Goal: Task Accomplishment & Management: Complete application form

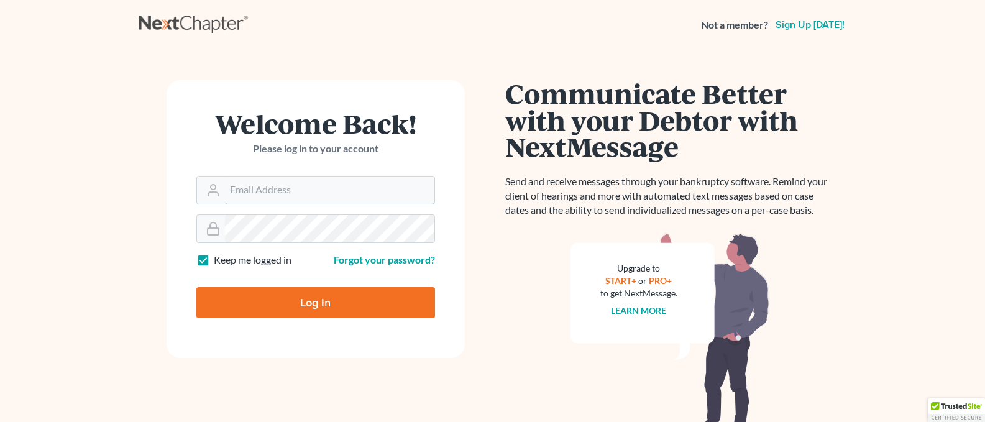
type input "[PERSON_NAME][EMAIL_ADDRESS][DOMAIN_NAME]"
click at [275, 303] on input "Log In" at bounding box center [315, 302] width 239 height 31
type input "Thinking..."
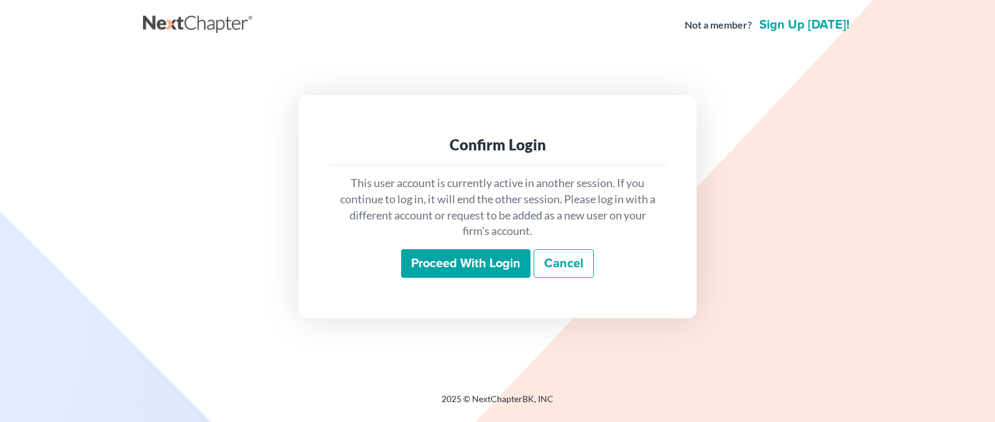
click at [472, 268] on input "Proceed with login" at bounding box center [465, 263] width 129 height 29
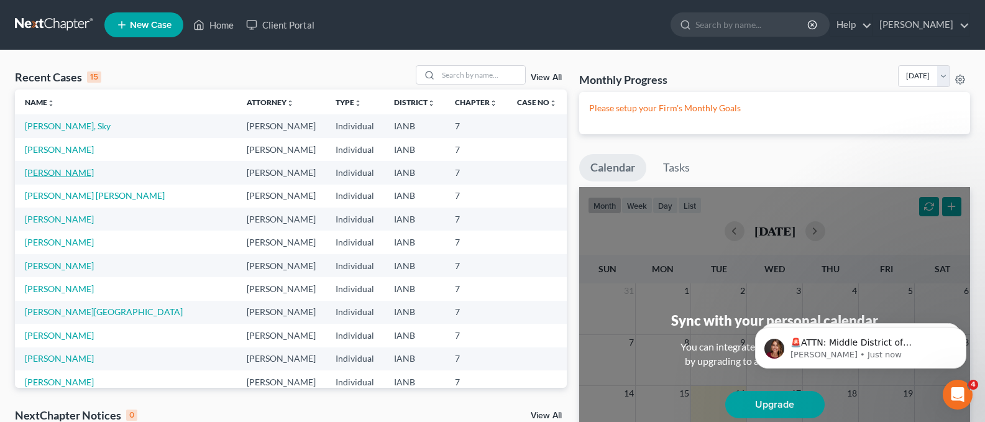
click at [70, 172] on link "[PERSON_NAME]" at bounding box center [59, 172] width 69 height 11
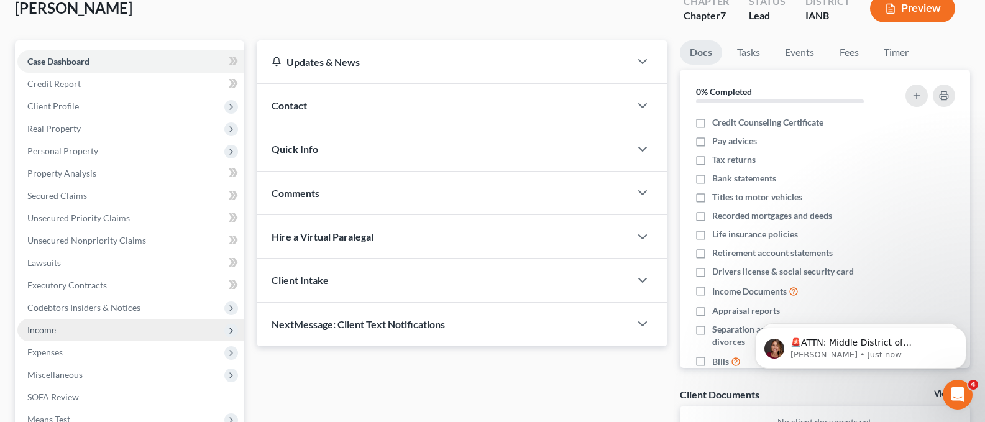
scroll to position [80, 0]
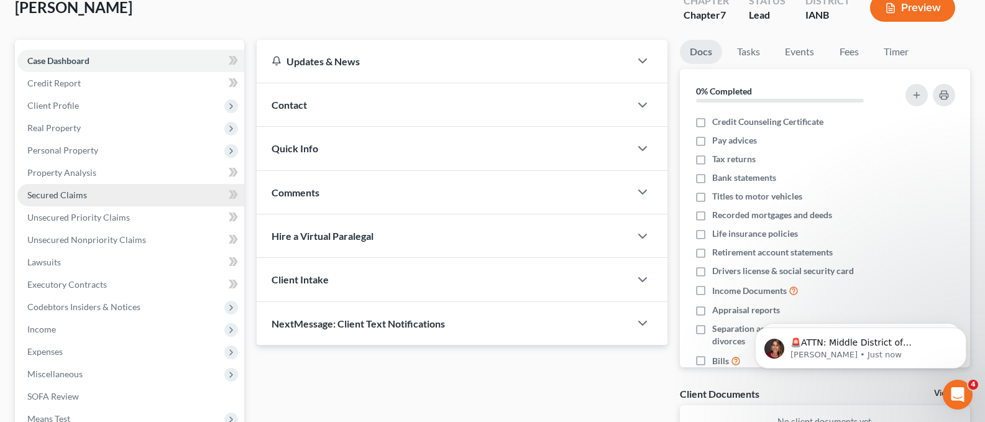
click at [64, 186] on link "Secured Claims" at bounding box center [130, 195] width 227 height 22
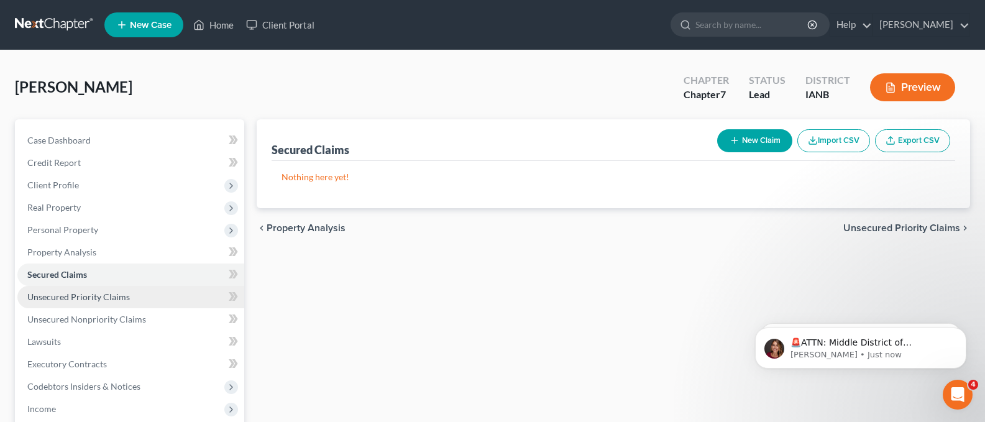
click at [71, 295] on span "Unsecured Priority Claims" at bounding box center [78, 297] width 103 height 11
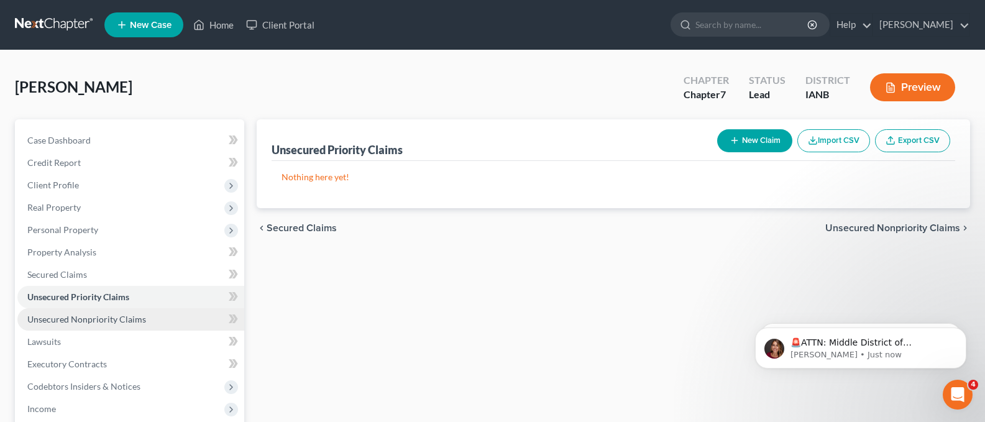
click at [99, 319] on span "Unsecured Nonpriority Claims" at bounding box center [86, 319] width 119 height 11
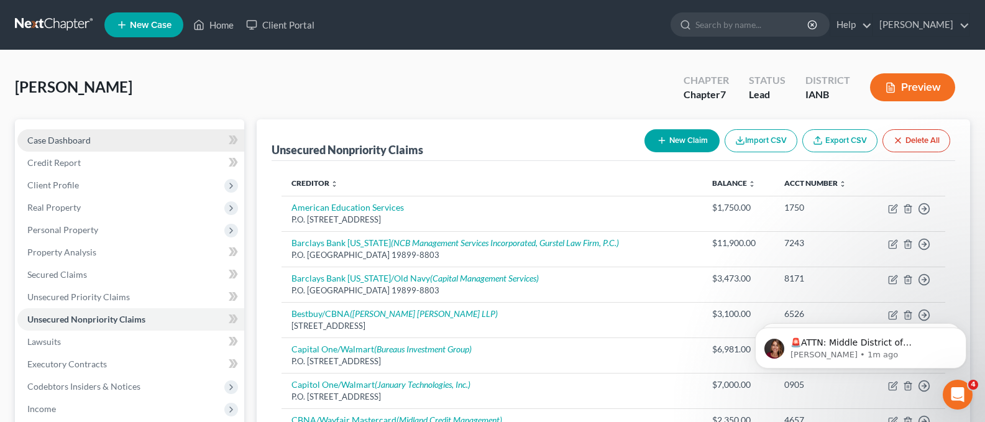
click at [60, 139] on span "Case Dashboard" at bounding box center [58, 140] width 63 height 11
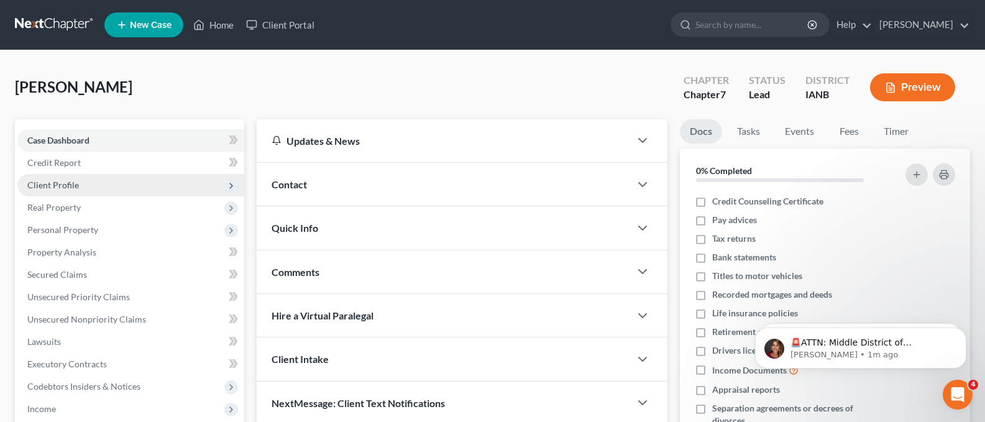
click at [55, 182] on span "Client Profile" at bounding box center [53, 185] width 52 height 11
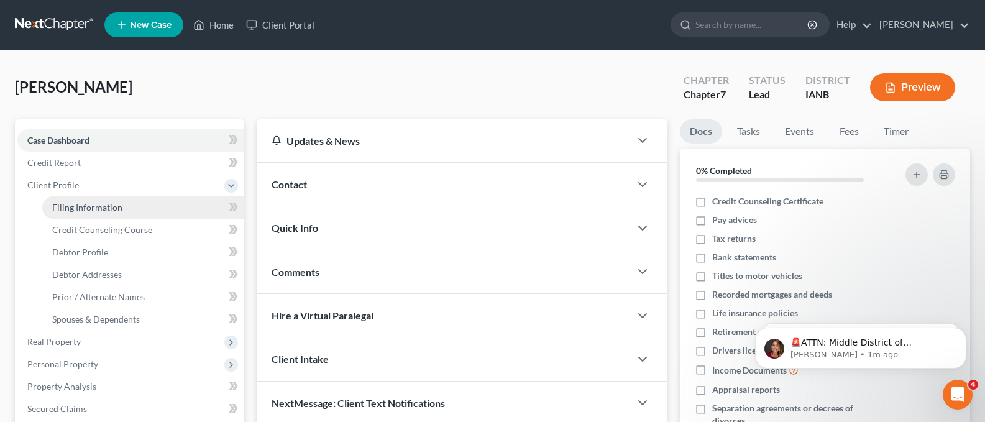
click at [78, 205] on span "Filing Information" at bounding box center [87, 207] width 70 height 11
select select "1"
select select "0"
select select "16"
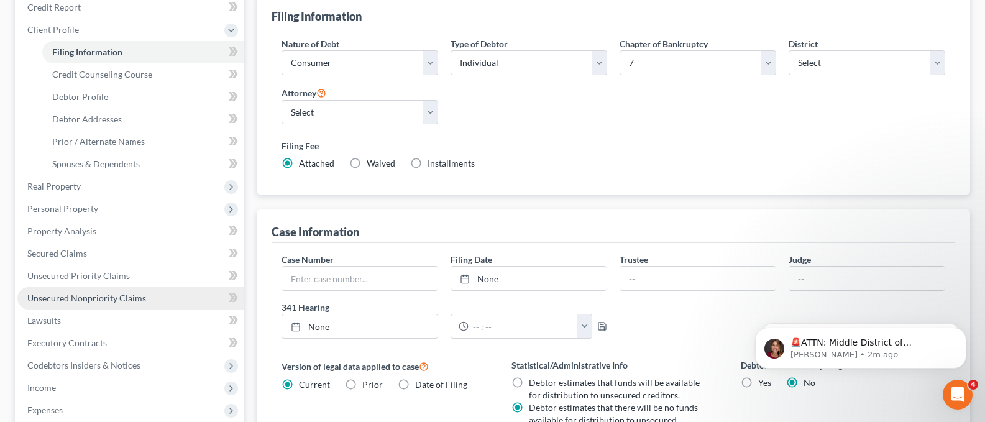
scroll to position [164, 0]
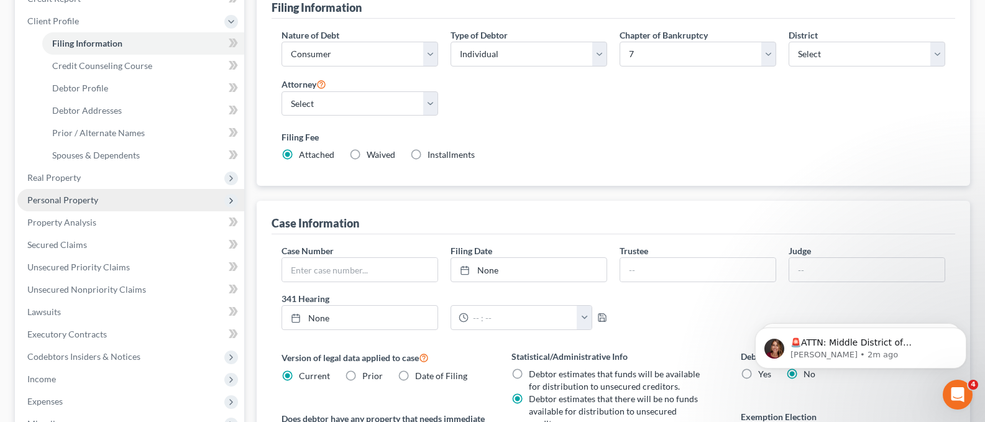
click at [70, 203] on span "Personal Property" at bounding box center [62, 200] width 71 height 11
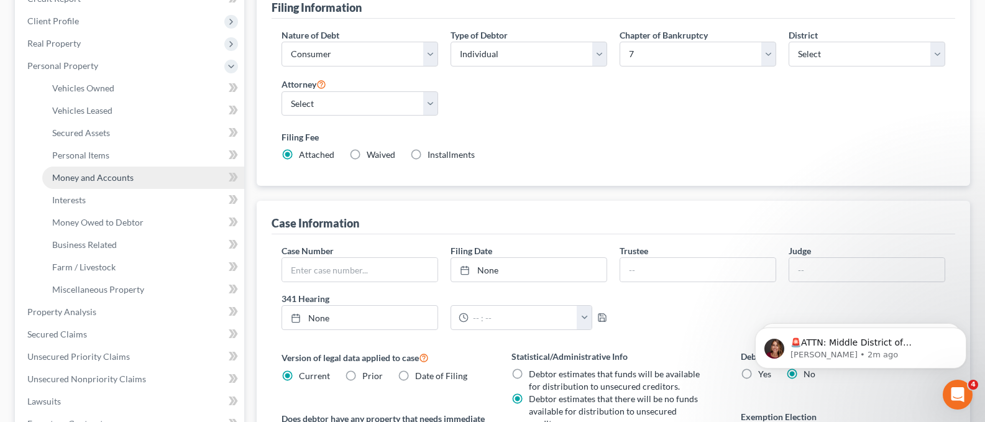
drag, startPoint x: 76, startPoint y: 175, endPoint x: 71, endPoint y: 180, distance: 7.0
click at [76, 177] on span "Money and Accounts" at bounding box center [92, 177] width 81 height 11
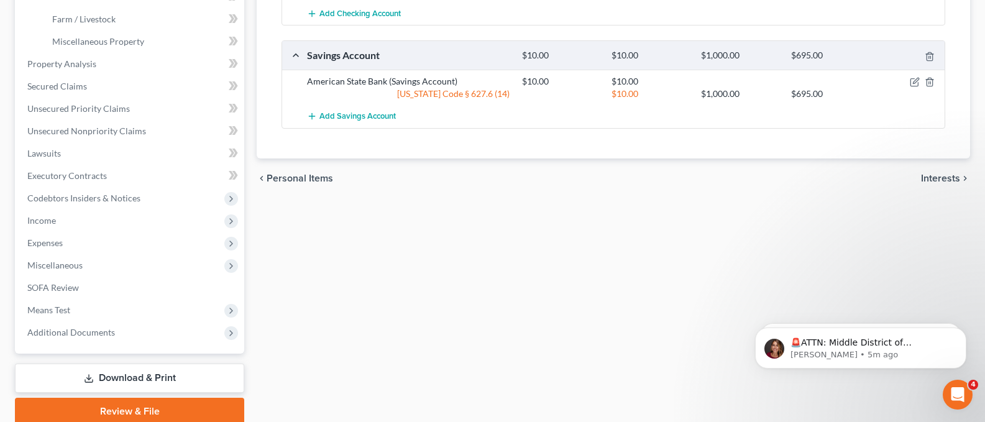
scroll to position [413, 0]
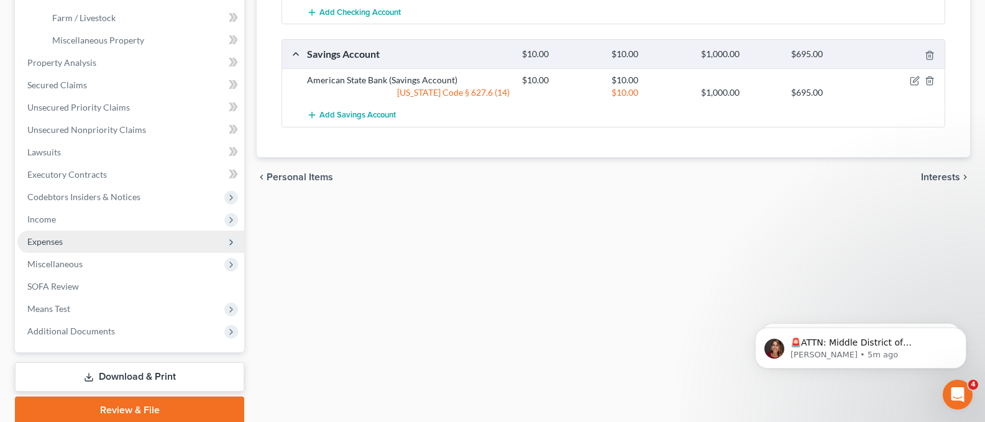
click at [45, 239] on span "Expenses" at bounding box center [44, 241] width 35 height 11
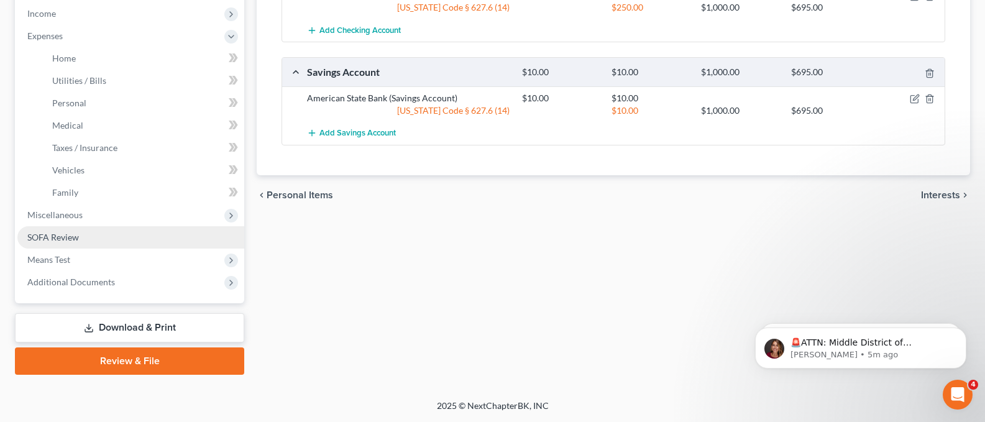
scroll to position [395, 0]
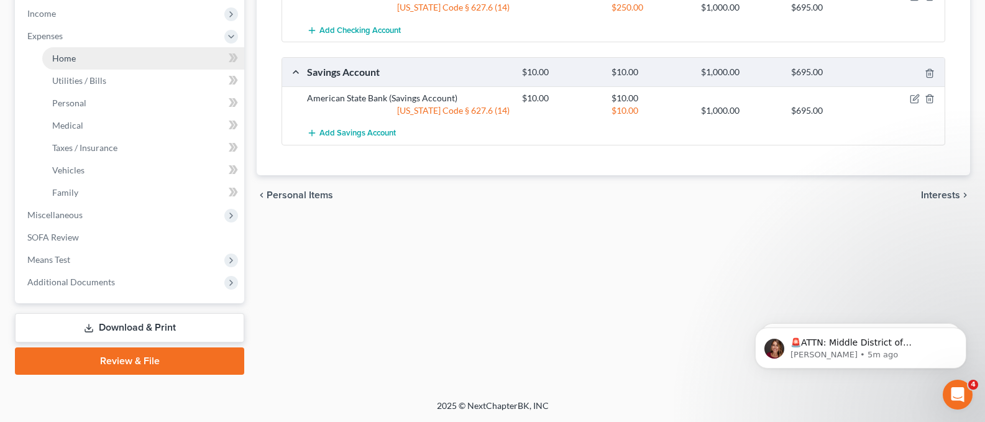
click at [58, 55] on span "Home" at bounding box center [64, 58] width 24 height 11
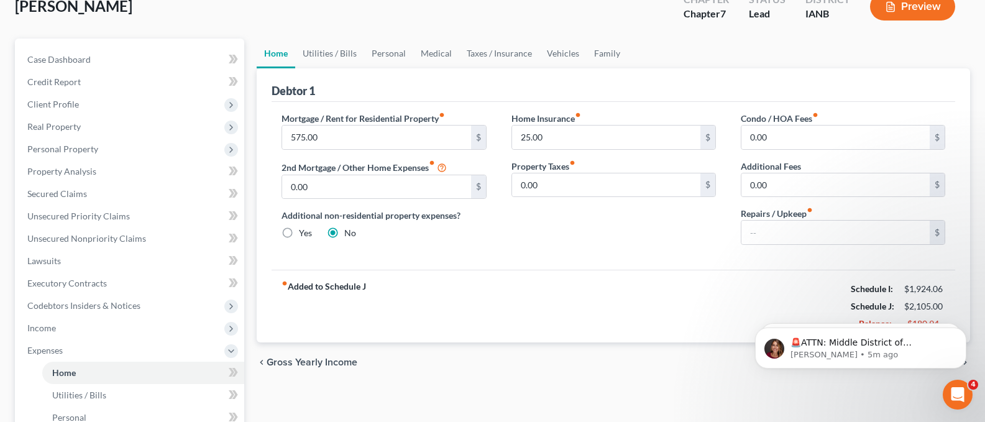
scroll to position [112, 0]
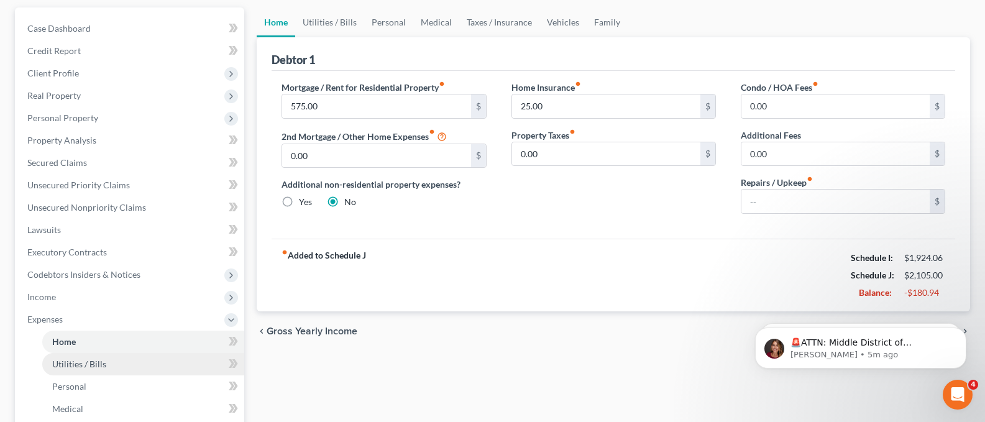
click at [68, 359] on span "Utilities / Bills" at bounding box center [79, 364] width 54 height 11
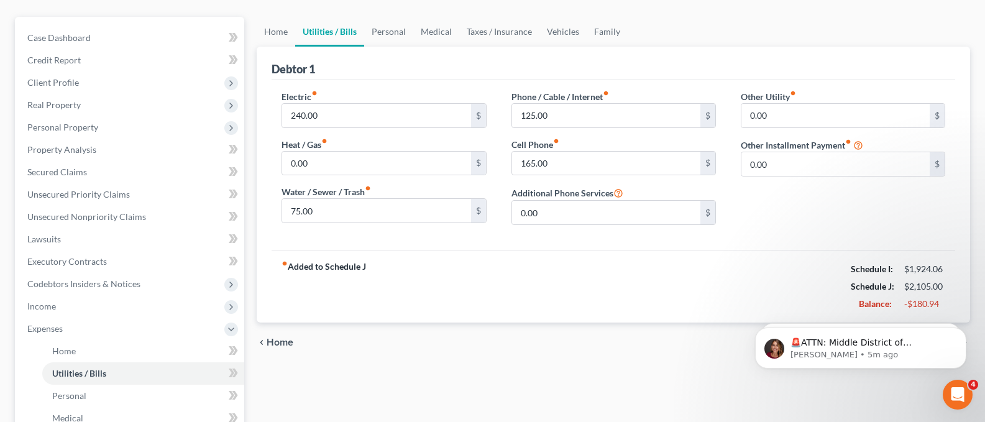
scroll to position [103, 0]
click at [66, 372] on span "Utilities / Bills" at bounding box center [79, 372] width 54 height 11
click at [73, 394] on span "Personal" at bounding box center [69, 395] width 34 height 11
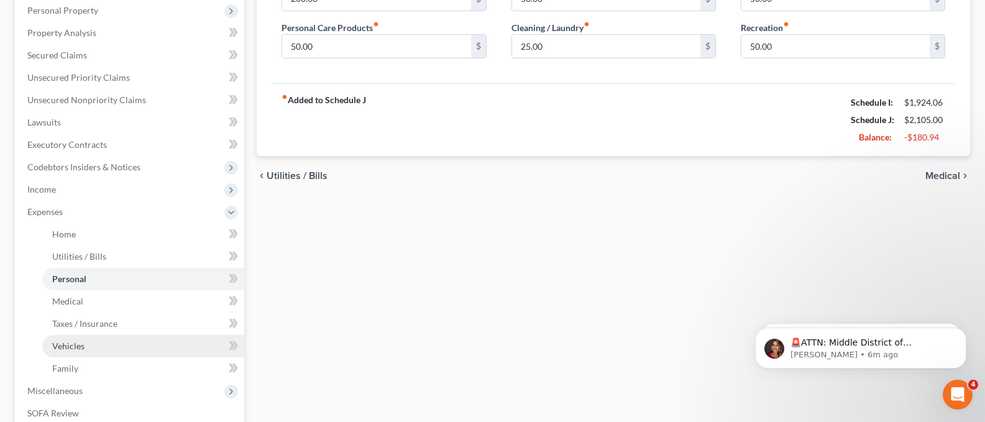
scroll to position [228, 0]
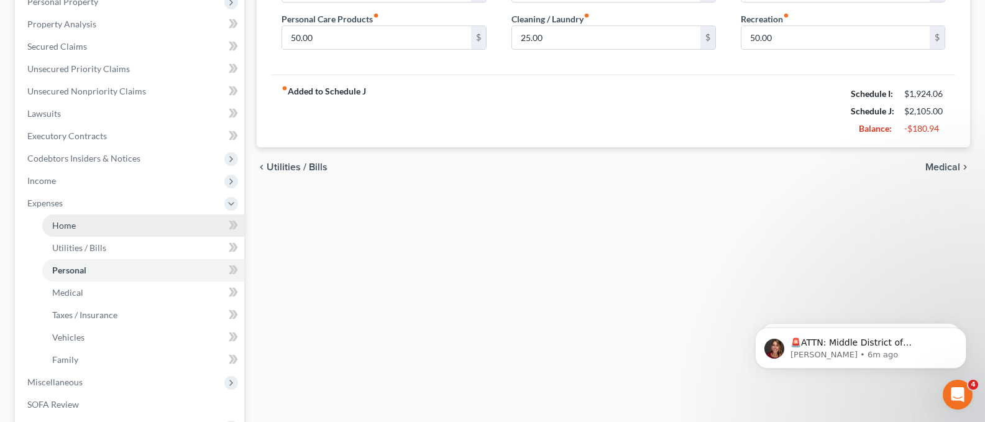
click at [66, 224] on span "Home" at bounding box center [64, 225] width 24 height 11
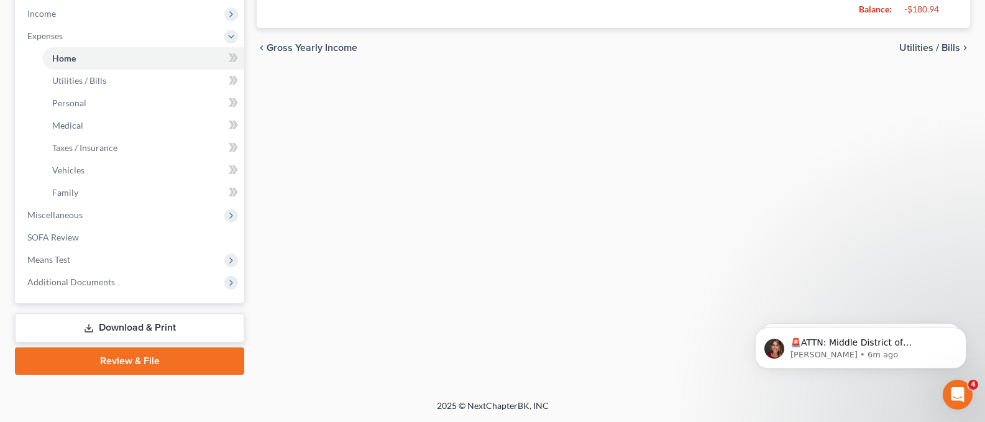
scroll to position [199, 0]
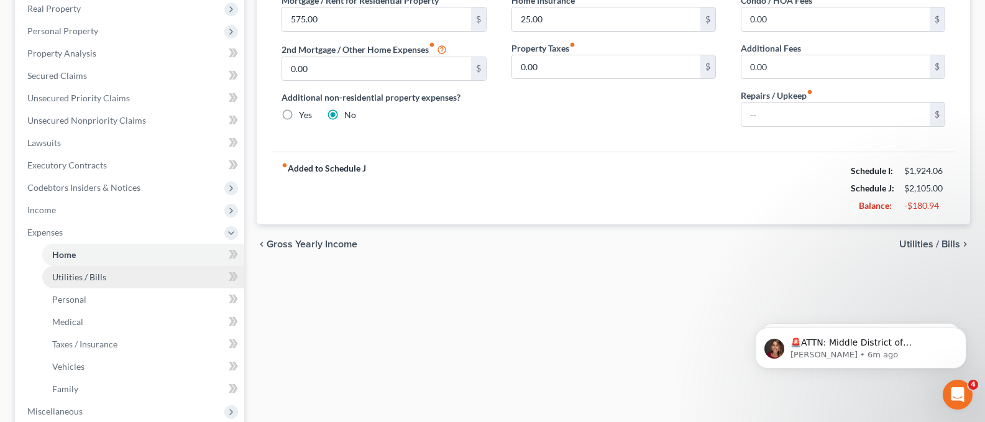
click at [68, 275] on span "Utilities / Bills" at bounding box center [79, 277] width 54 height 11
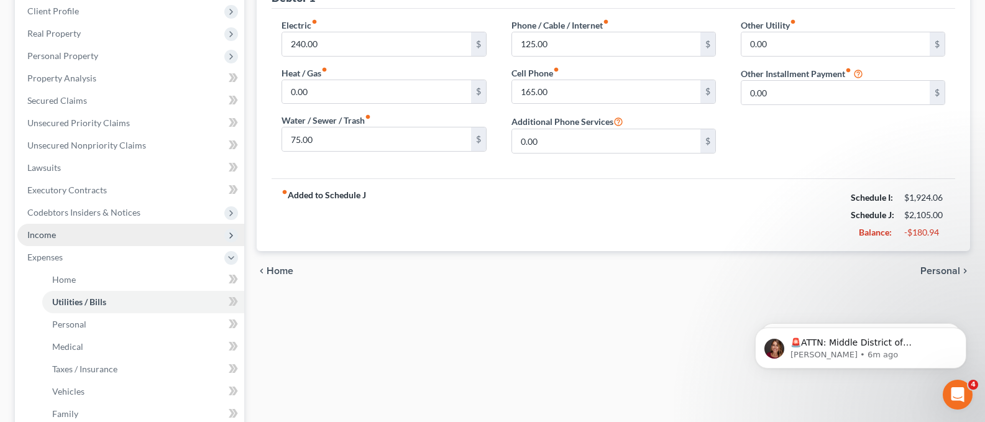
scroll to position [175, 0]
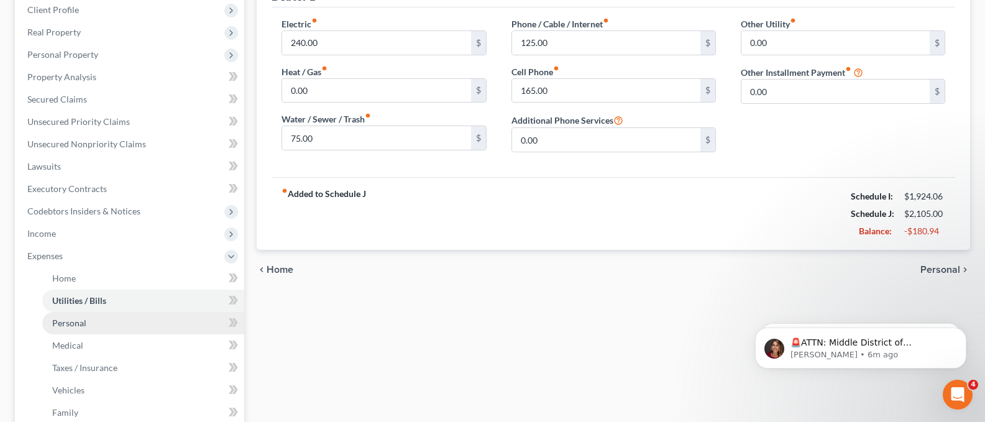
click at [72, 320] on span "Personal" at bounding box center [69, 323] width 34 height 11
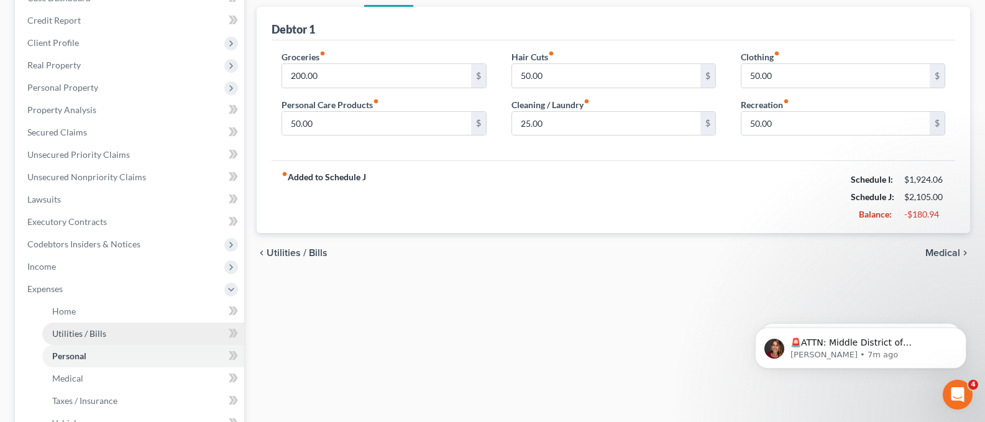
scroll to position [161, 0]
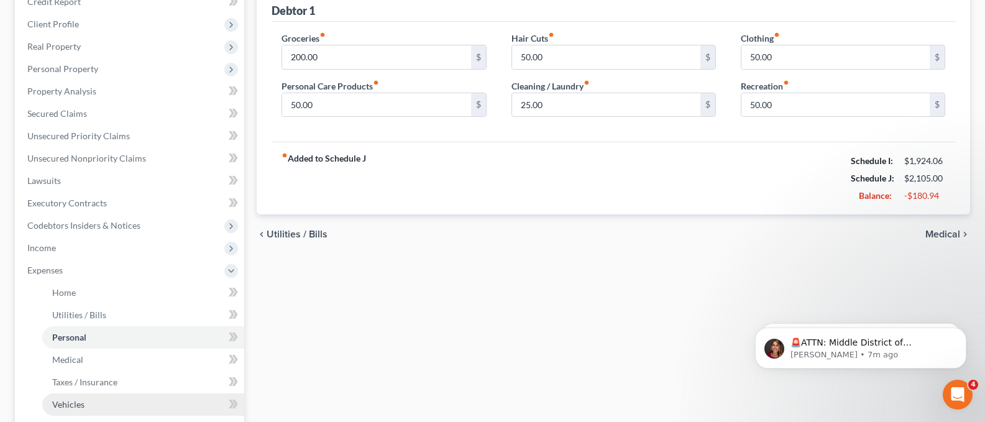
click at [74, 400] on span "Vehicles" at bounding box center [68, 404] width 32 height 11
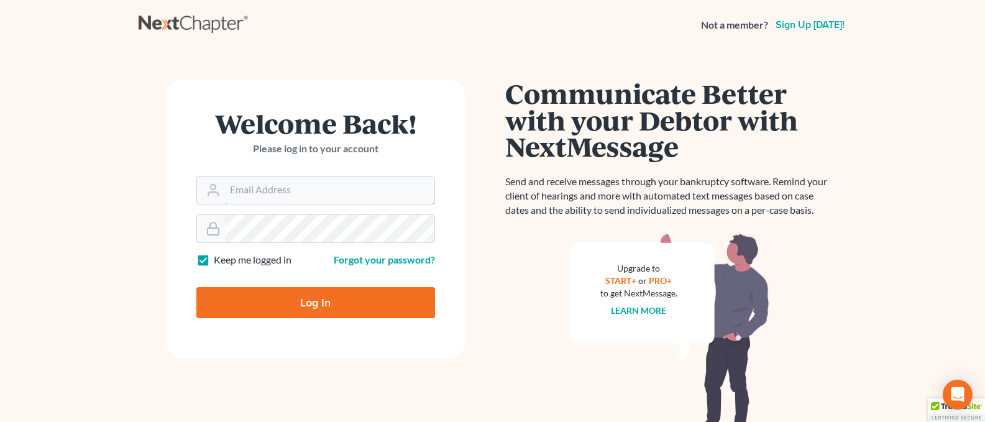
type input "[PERSON_NAME][EMAIL_ADDRESS][DOMAIN_NAME]"
click at [282, 306] on input "Log In" at bounding box center [315, 302] width 239 height 31
type input "Thinking..."
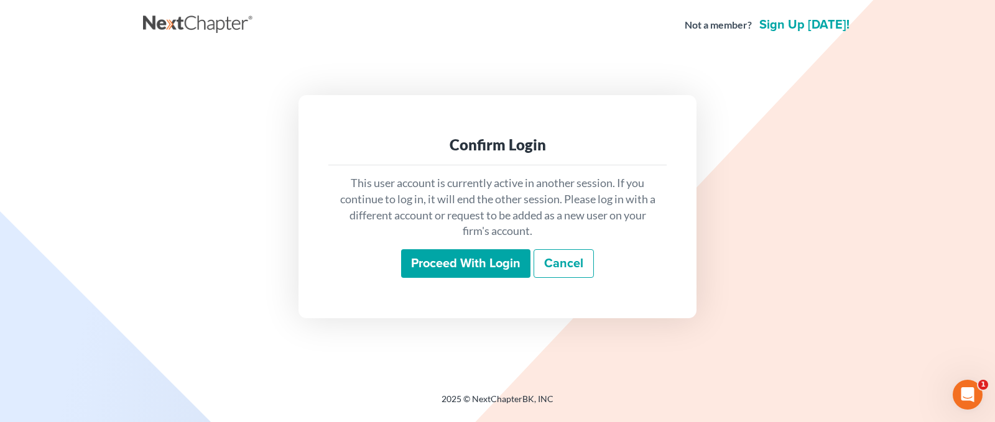
click at [457, 266] on input "Proceed with login" at bounding box center [465, 263] width 129 height 29
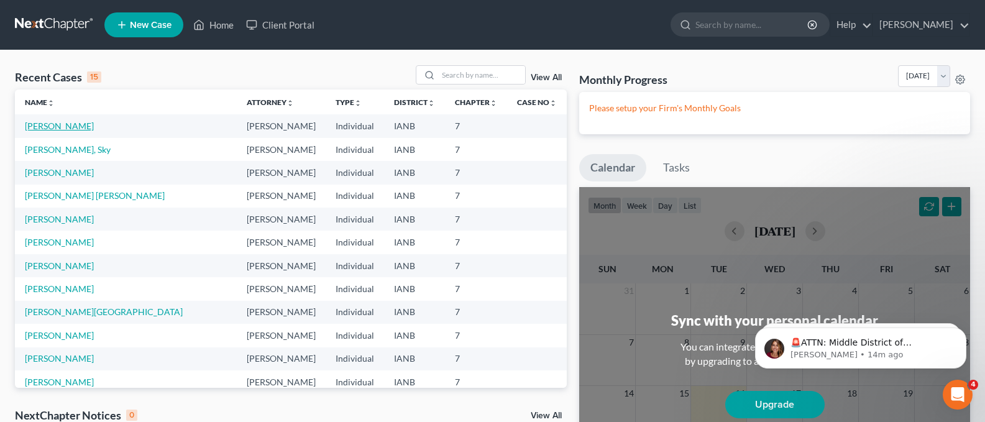
click at [57, 124] on link "[PERSON_NAME]" at bounding box center [59, 126] width 69 height 11
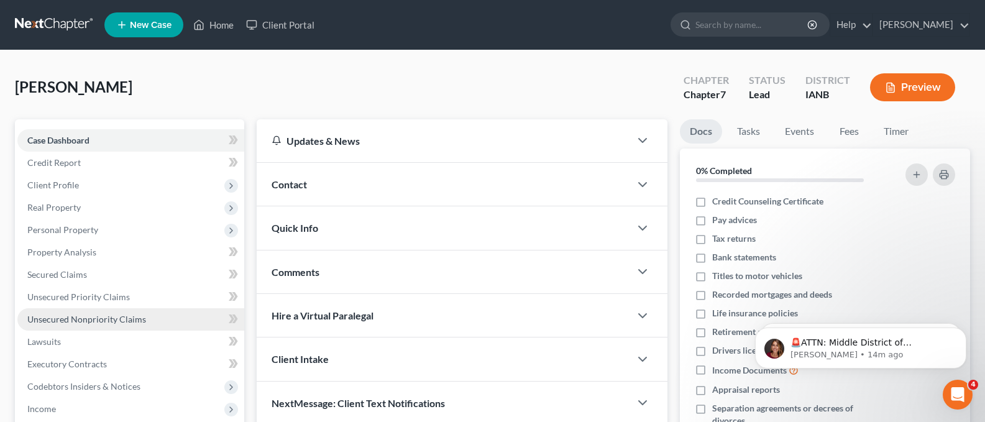
click at [76, 318] on span "Unsecured Nonpriority Claims" at bounding box center [86, 319] width 119 height 11
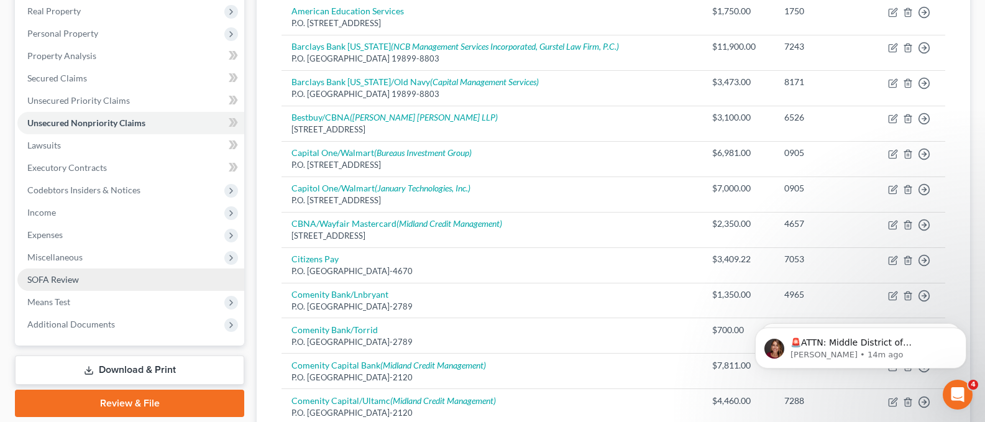
scroll to position [200, 0]
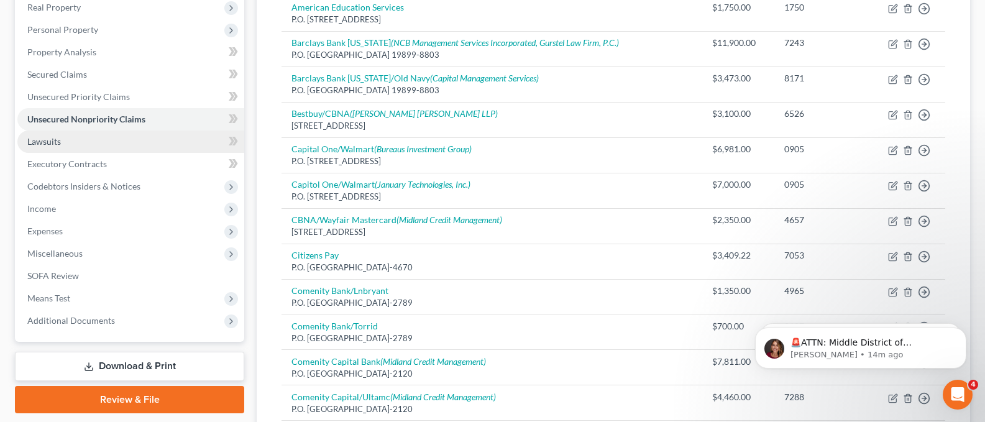
click at [50, 140] on span "Lawsuits" at bounding box center [44, 141] width 34 height 11
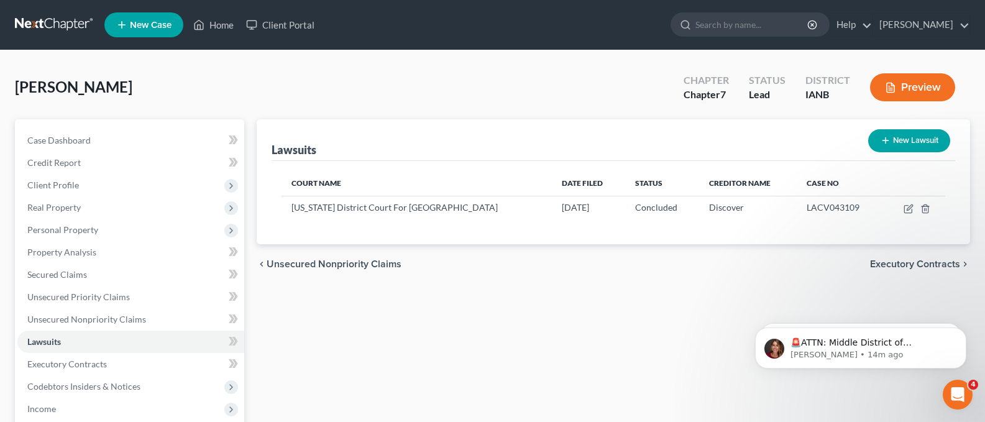
click at [899, 135] on button "New Lawsuit" at bounding box center [909, 140] width 82 height 23
select select "0"
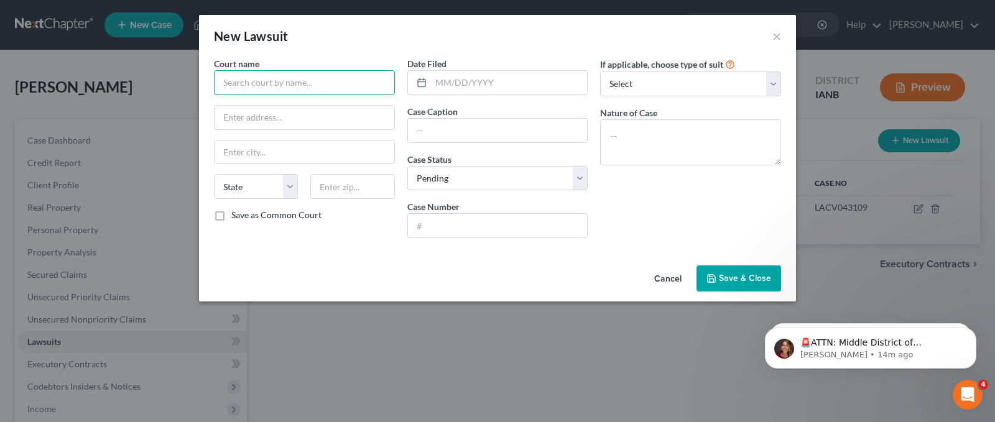
click at [247, 85] on input "text" at bounding box center [304, 82] width 181 height 25
type input "Iowa District Court For Plymouth County"
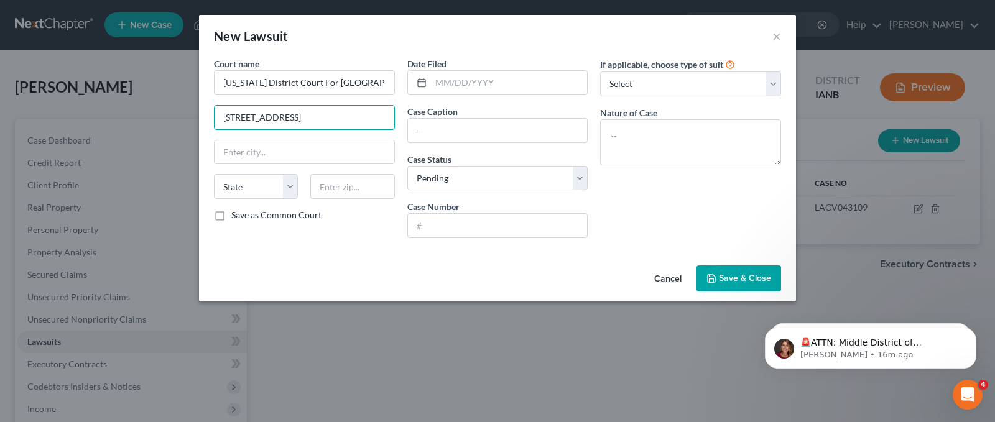
type input "215 4th Avenue SE"
type input "LeMars"
select select "16"
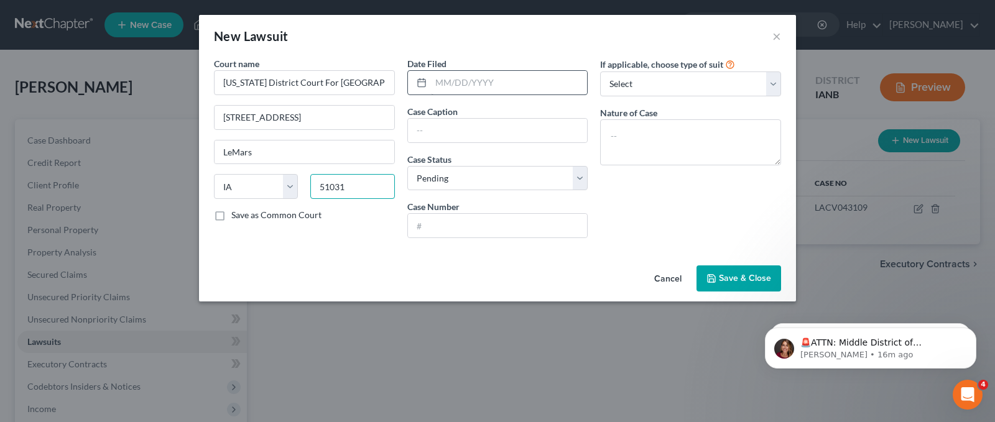
type input "51031"
click at [443, 83] on input "text" at bounding box center [509, 83] width 157 height 24
type input "Le Mars"
type input "7/111/2025"
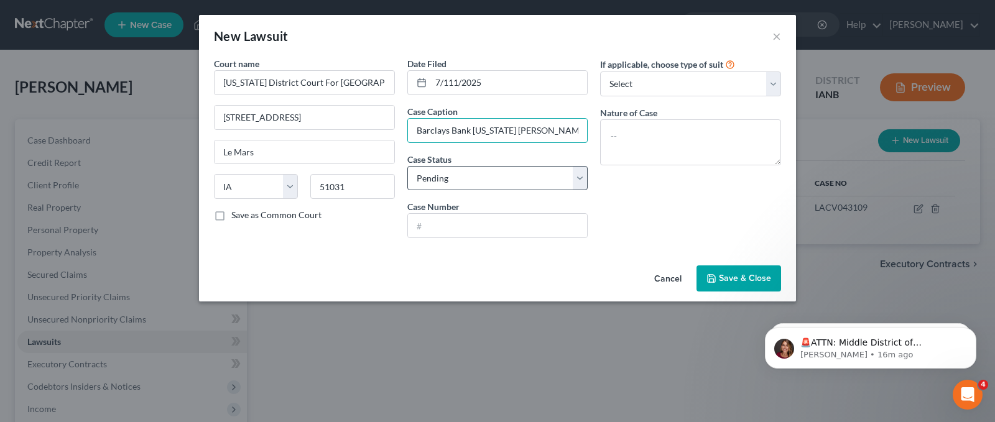
type input "Barclays Bank Delaware v. Loucks"
click at [575, 178] on select "Select Pending On Appeal Concluded" at bounding box center [497, 178] width 181 height 25
select select "2"
click at [407, 166] on select "Select Pending On Appeal Concluded" at bounding box center [497, 178] width 181 height 25
drag, startPoint x: 428, startPoint y: 229, endPoint x: 438, endPoint y: 229, distance: 9.3
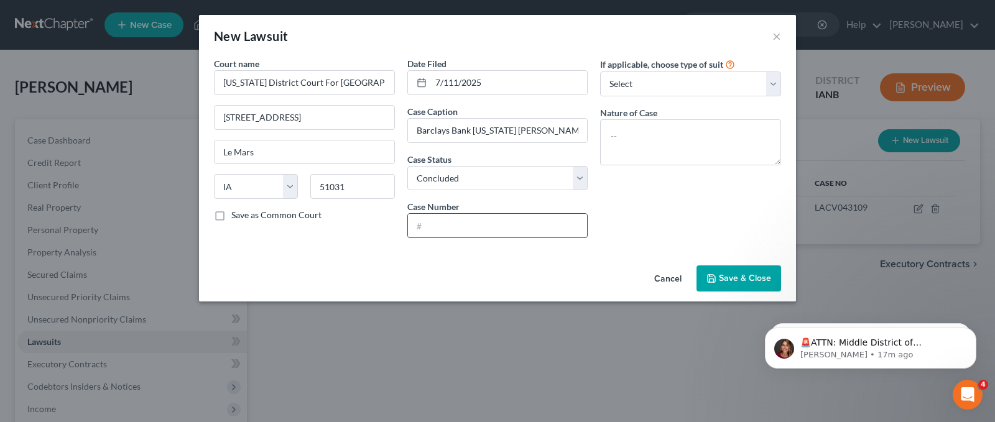
click at [428, 229] on input "text" at bounding box center [498, 226] width 180 height 24
type input "LACV043447"
click at [776, 81] on select "Select Repossession Garnishment Foreclosure Attached, Seized, Or Levied Other" at bounding box center [690, 83] width 181 height 25
select select "4"
click at [600, 71] on select "Select Repossession Garnishment Foreclosure Attached, Seized, Or Levied Other" at bounding box center [690, 83] width 181 height 25
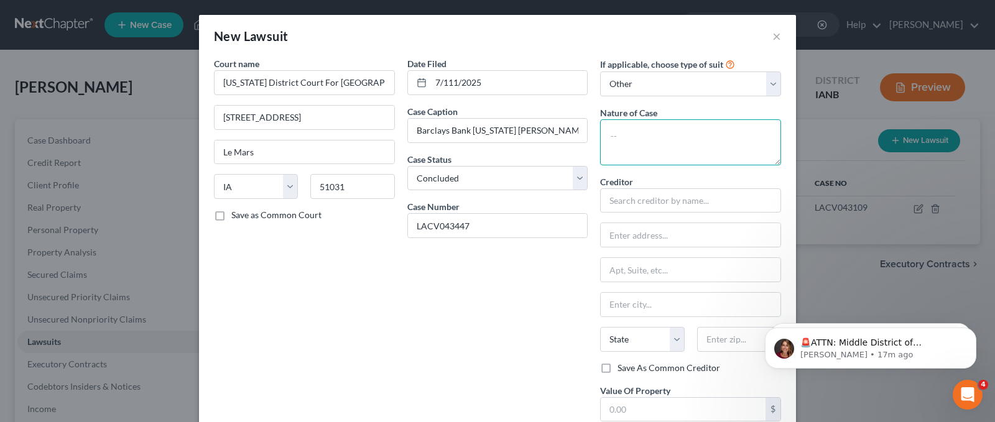
drag, startPoint x: 620, startPoint y: 139, endPoint x: 613, endPoint y: 147, distance: 10.1
click at [636, 135] on textarea at bounding box center [690, 142] width 181 height 46
type textarea "Money Damages"
click at [626, 202] on input "text" at bounding box center [690, 200] width 181 height 25
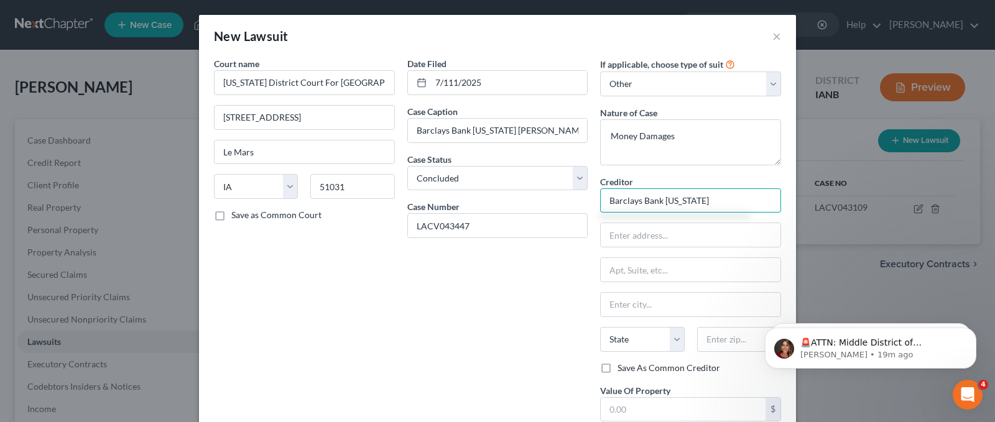
type input "Barclays Bank Delaware"
type input "P.O. Box 8803"
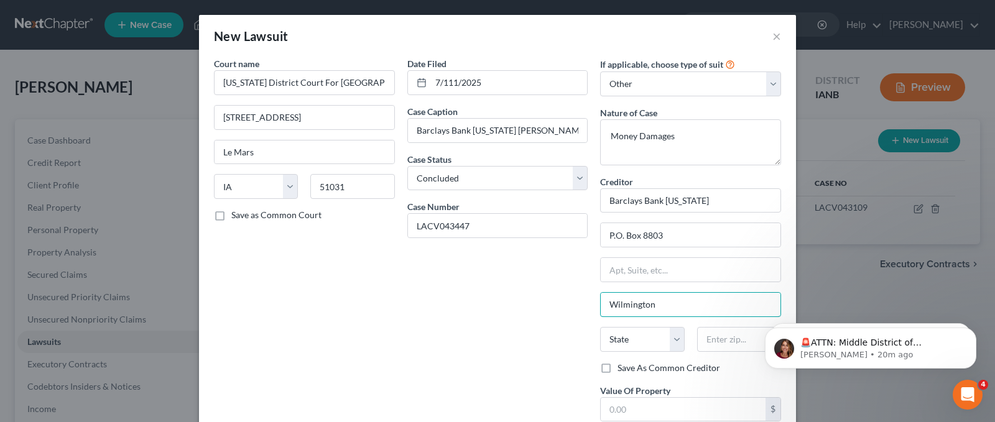
type input "Wilmington"
select select "7"
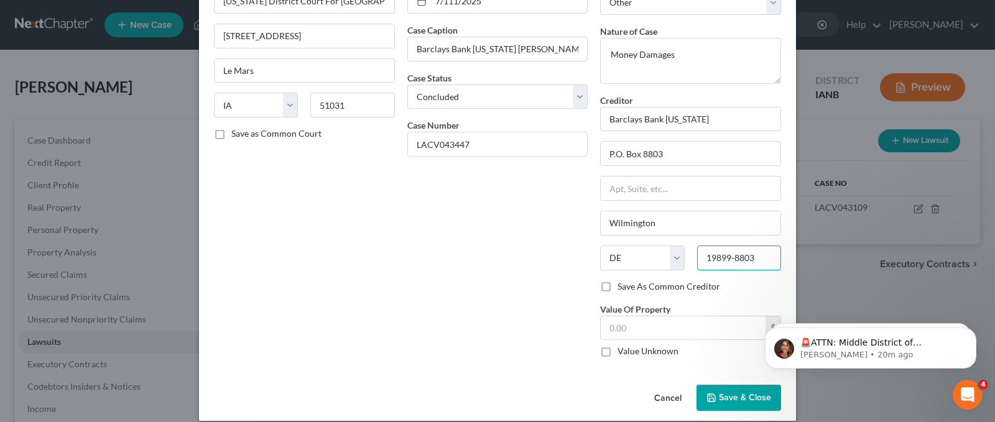
scroll to position [95, 0]
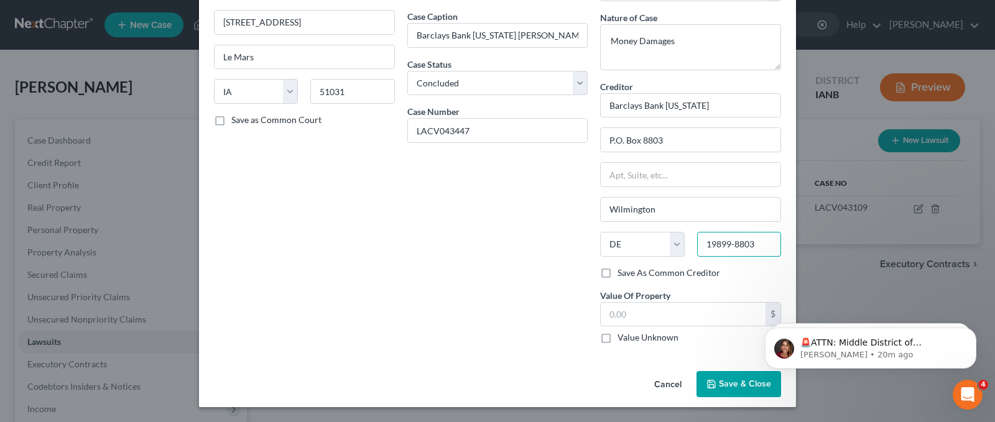
type input "19899-8803"
click at [709, 390] on button "Save & Close" at bounding box center [738, 384] width 85 height 26
click at [648, 316] on input "text" at bounding box center [682, 315] width 165 height 24
type input "12,170.00"
click at [722, 384] on span "Save & Close" at bounding box center [745, 384] width 52 height 11
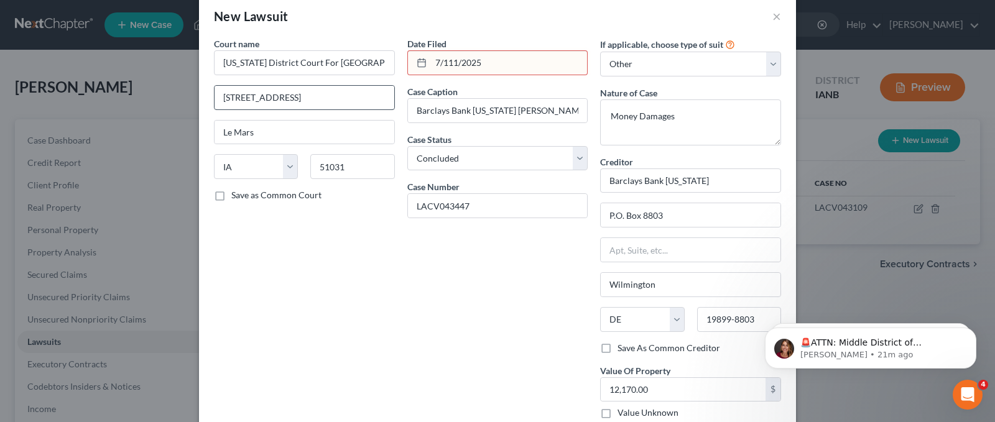
scroll to position [45, 0]
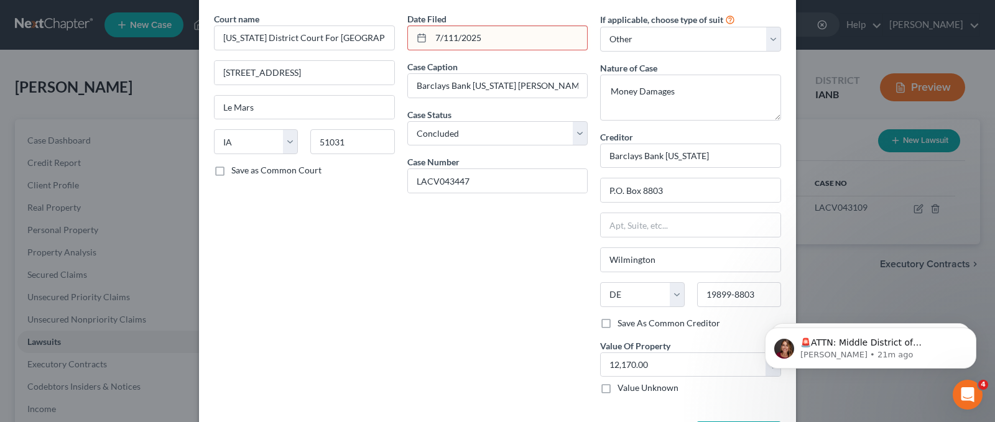
click at [449, 39] on input "7/111/2025" at bounding box center [509, 38] width 157 height 24
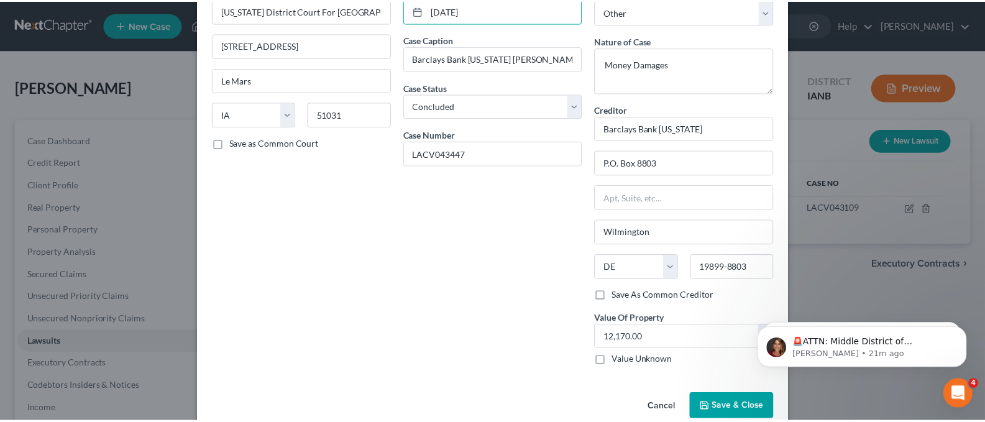
scroll to position [95, 0]
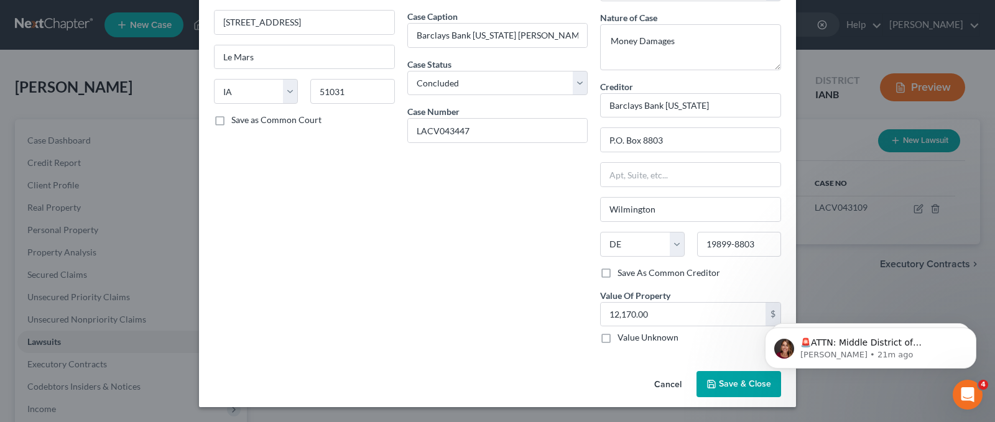
type input "07/11/2025"
click at [719, 382] on span "Save & Close" at bounding box center [745, 384] width 52 height 11
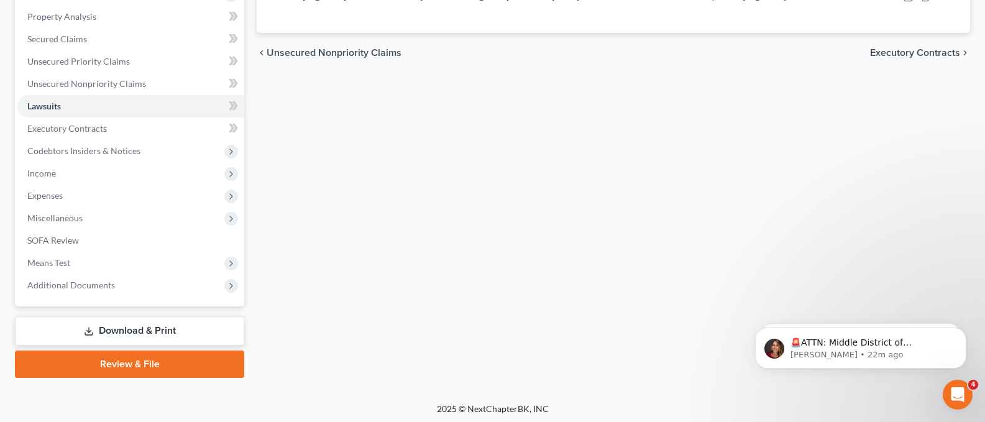
scroll to position [234, 0]
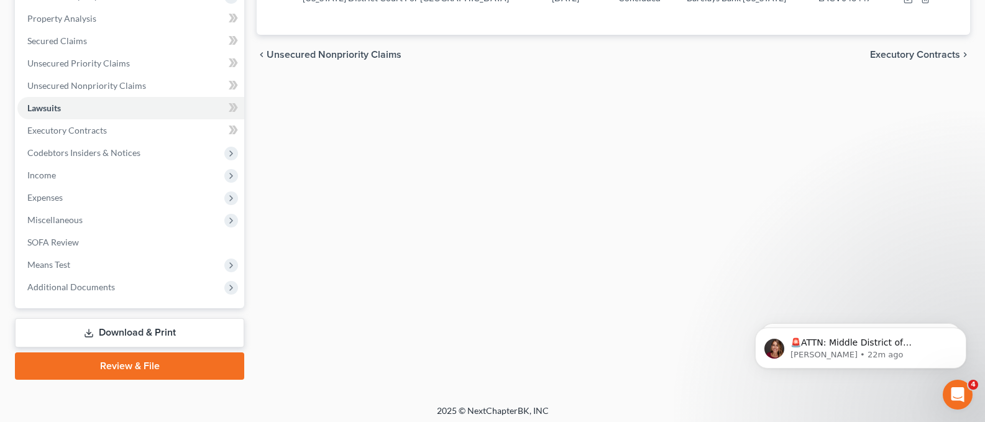
click at [116, 329] on link "Download & Print" at bounding box center [129, 332] width 229 height 29
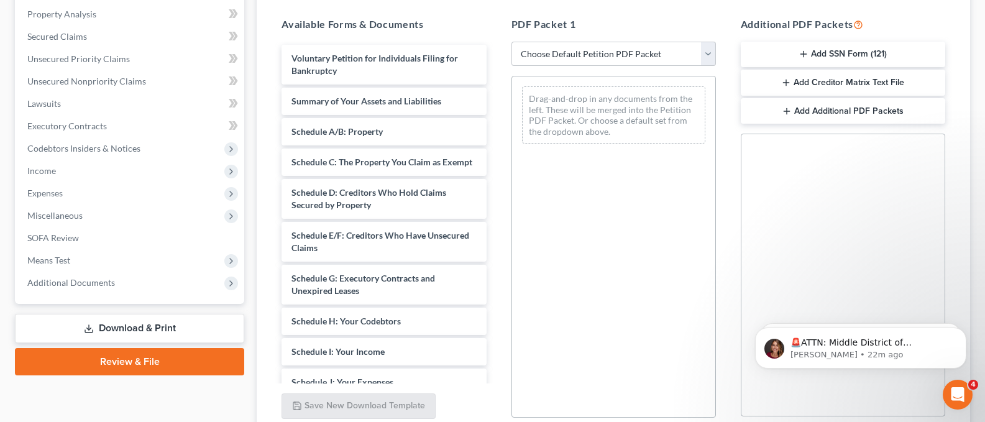
scroll to position [241, 0]
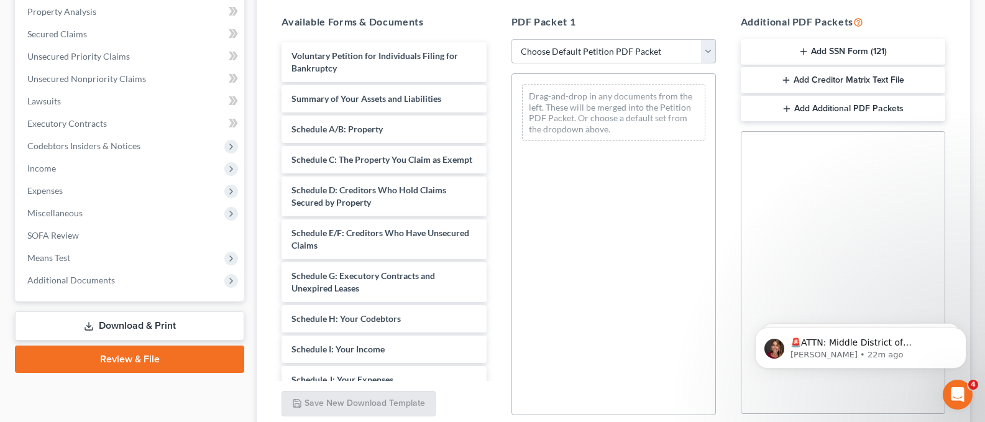
drag, startPoint x: 707, startPoint y: 52, endPoint x: 696, endPoint y: 55, distance: 11.6
click at [709, 52] on select "Choose Default Petition PDF Packet Complete Bankruptcy Petition (all forms and …" at bounding box center [614, 51] width 205 height 25
select select "0"
click at [512, 39] on select "Choose Default Petition PDF Packet Complete Bankruptcy Petition (all forms and …" at bounding box center [614, 51] width 205 height 25
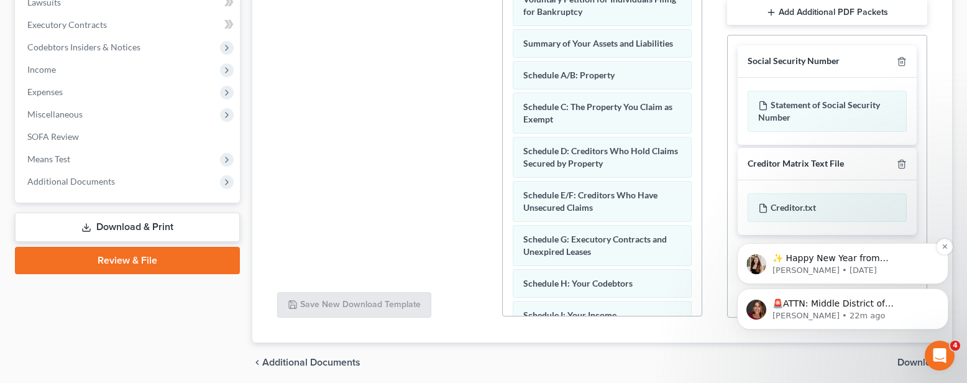
scroll to position [386, 0]
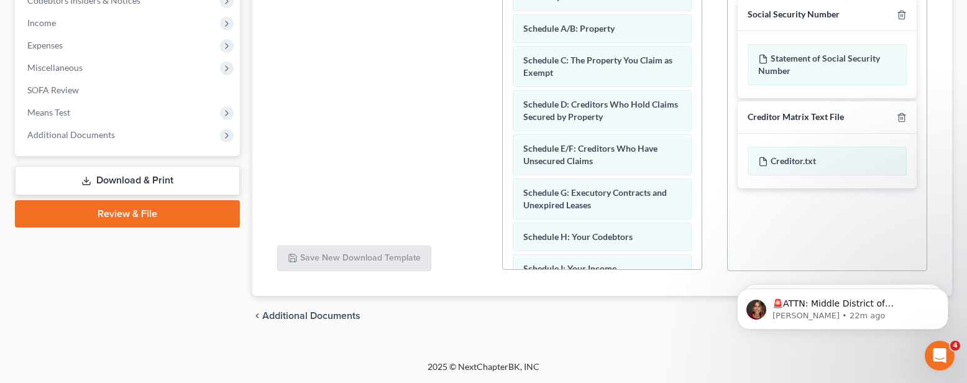
click at [459, 324] on div "chevron_left Additional Documents Download chevron_right" at bounding box center [602, 316] width 700 height 40
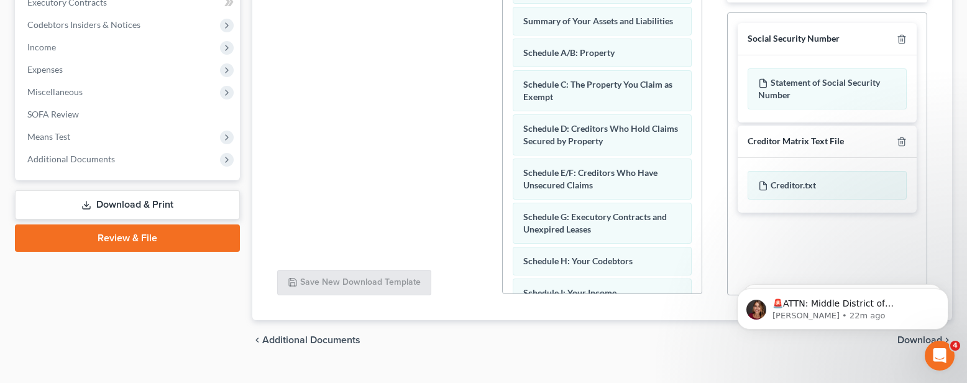
scroll to position [358, 0]
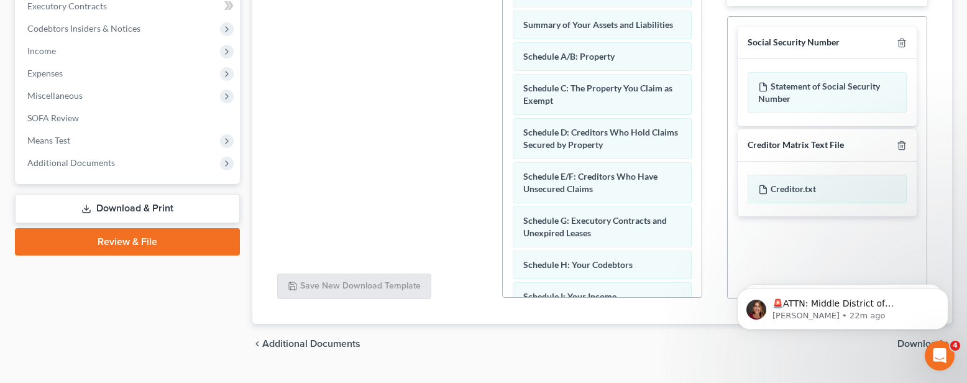
click at [903, 343] on body "🚨ATTN: Middle District of Florida The court has added a new Credit Counseling F…" at bounding box center [843, 305] width 239 height 77
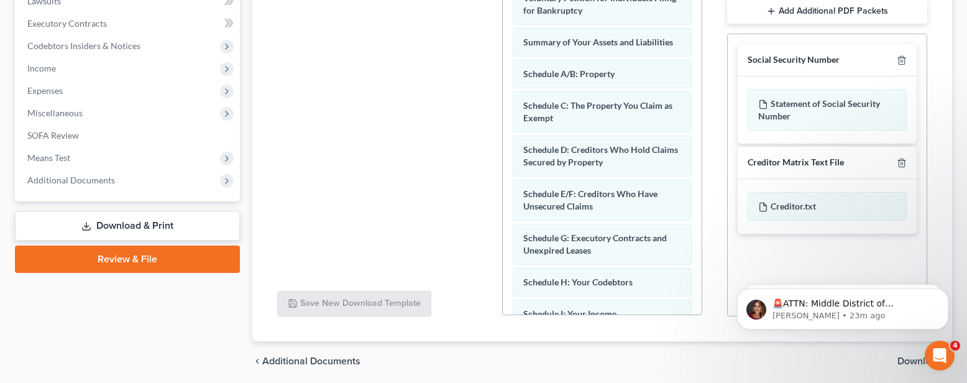
scroll to position [336, 0]
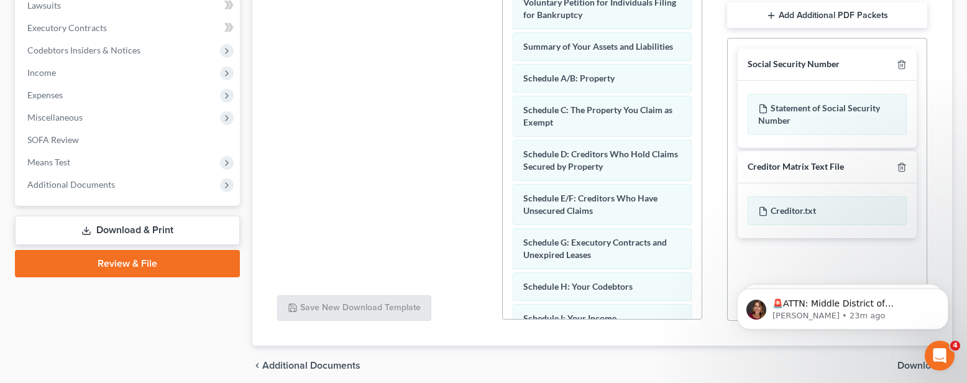
click at [912, 364] on span "Download" at bounding box center [920, 366] width 45 height 10
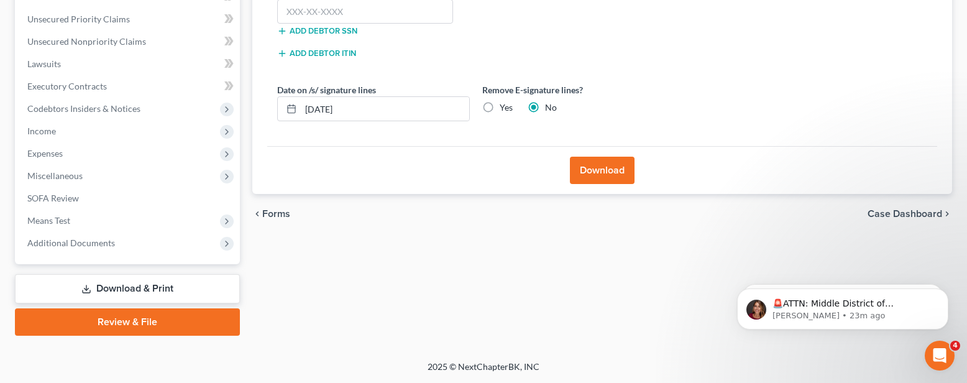
scroll to position [278, 0]
click at [361, 114] on input "[DATE]" at bounding box center [385, 109] width 168 height 24
click at [500, 108] on label "Yes" at bounding box center [506, 107] width 13 height 12
click at [505, 108] on input "Yes" at bounding box center [509, 105] width 8 height 8
radio input "true"
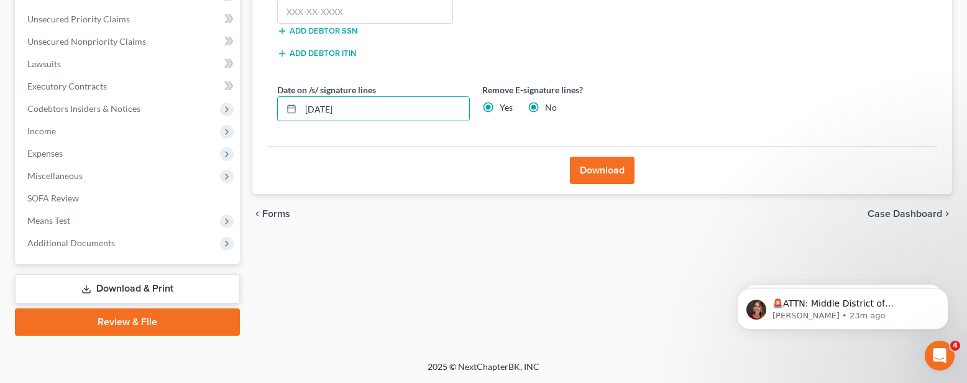
radio input "false"
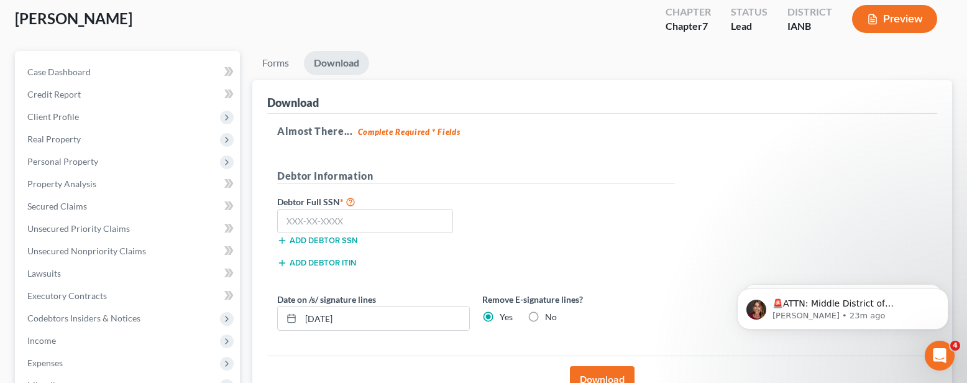
scroll to position [0, 0]
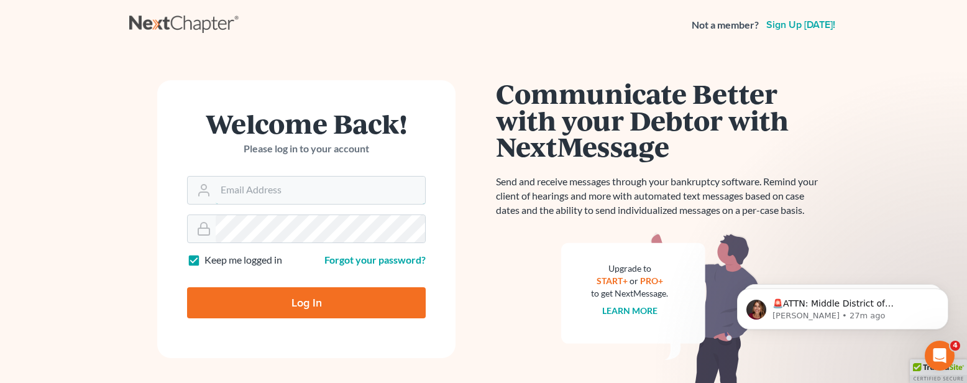
type input "[PERSON_NAME][EMAIL_ADDRESS][DOMAIN_NAME]"
click at [287, 303] on input "Log In" at bounding box center [306, 302] width 239 height 31
type input "Thinking..."
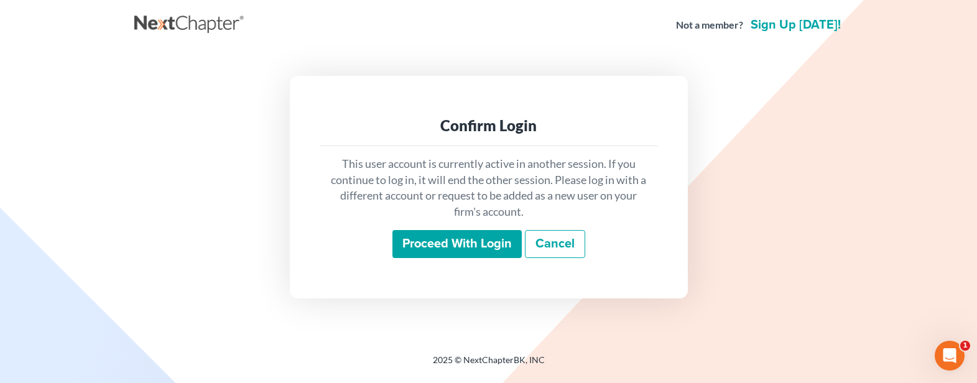
click at [444, 237] on input "Proceed with login" at bounding box center [456, 244] width 129 height 29
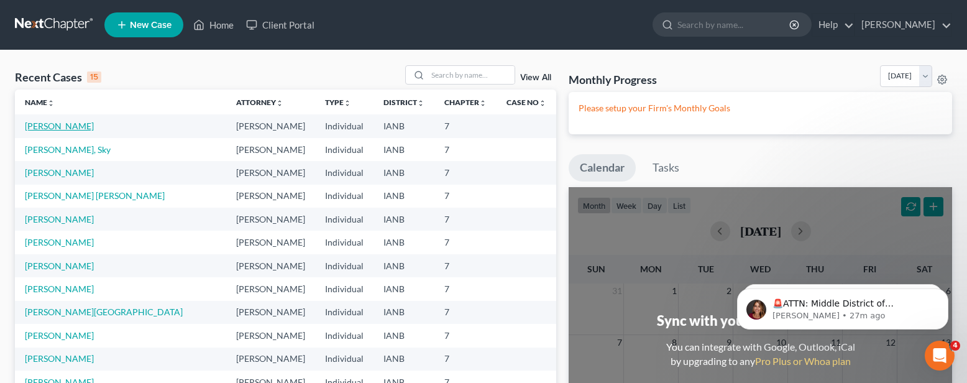
click at [58, 124] on link "[PERSON_NAME]" at bounding box center [59, 126] width 69 height 11
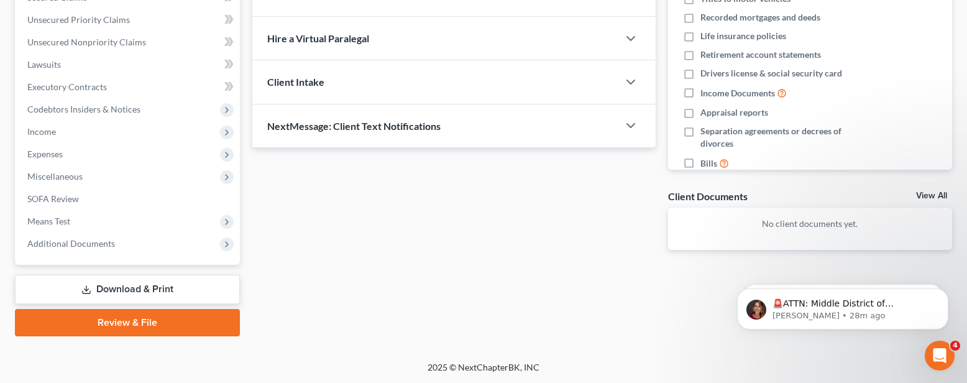
scroll to position [278, 0]
click at [127, 285] on link "Download & Print" at bounding box center [127, 288] width 225 height 29
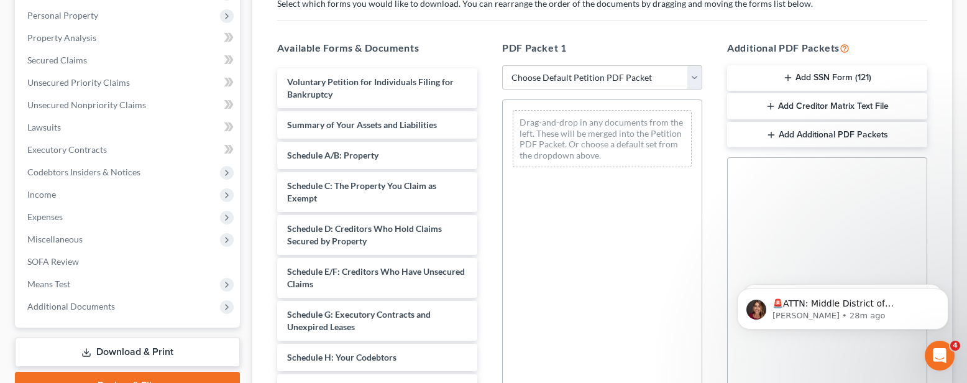
scroll to position [228, 0]
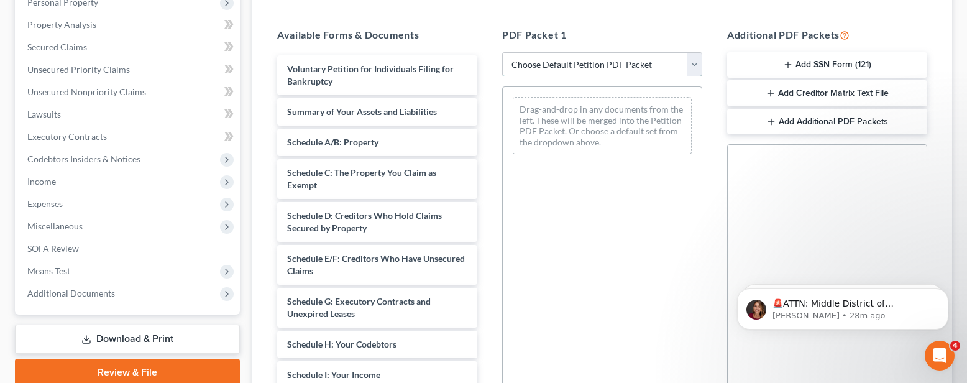
click at [695, 64] on select "Choose Default Petition PDF Packet Complete Bankruptcy Petition (all forms and …" at bounding box center [602, 64] width 200 height 25
select select "0"
click at [502, 52] on select "Choose Default Petition PDF Packet Complete Bankruptcy Petition (all forms and …" at bounding box center [602, 64] width 200 height 25
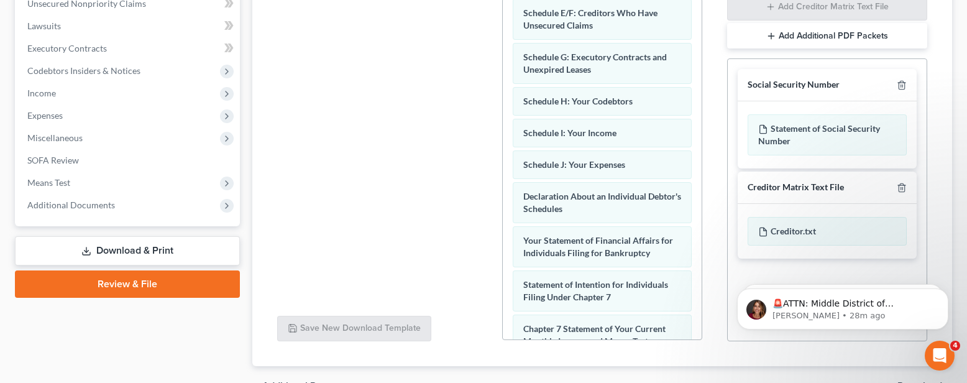
scroll to position [328, 0]
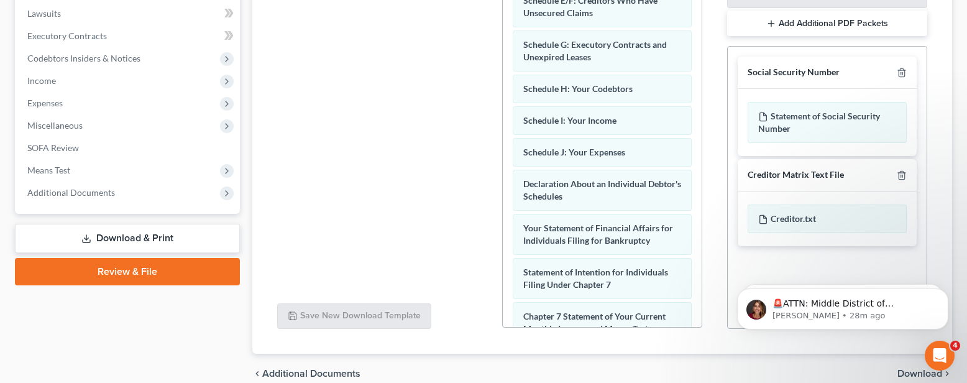
click at [903, 369] on span "Download" at bounding box center [920, 374] width 45 height 10
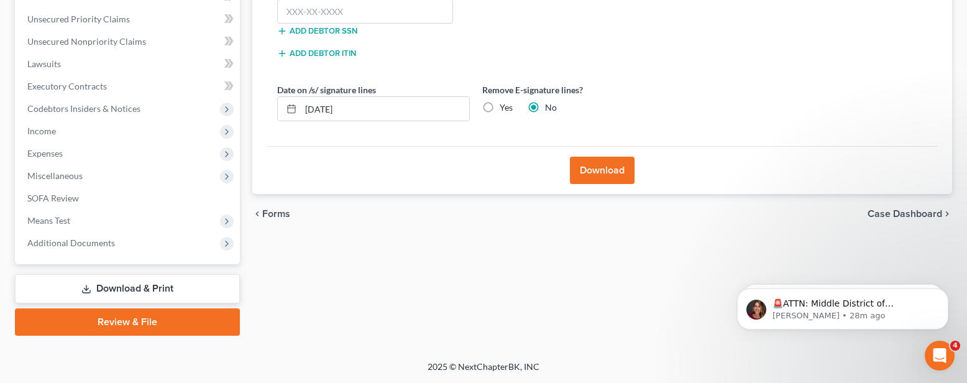
scroll to position [278, 0]
click at [357, 110] on input "[DATE]" at bounding box center [385, 109] width 168 height 24
type input "0"
click at [500, 107] on label "Yes" at bounding box center [506, 107] width 13 height 12
click at [505, 107] on input "Yes" at bounding box center [509, 105] width 8 height 8
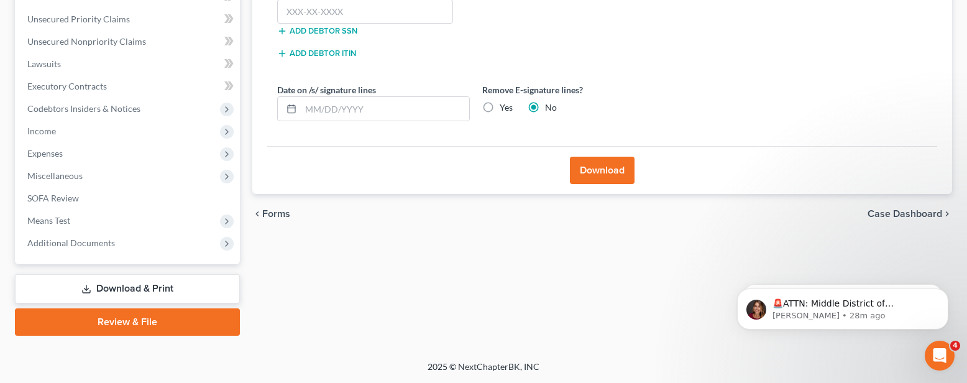
radio input "true"
radio input "false"
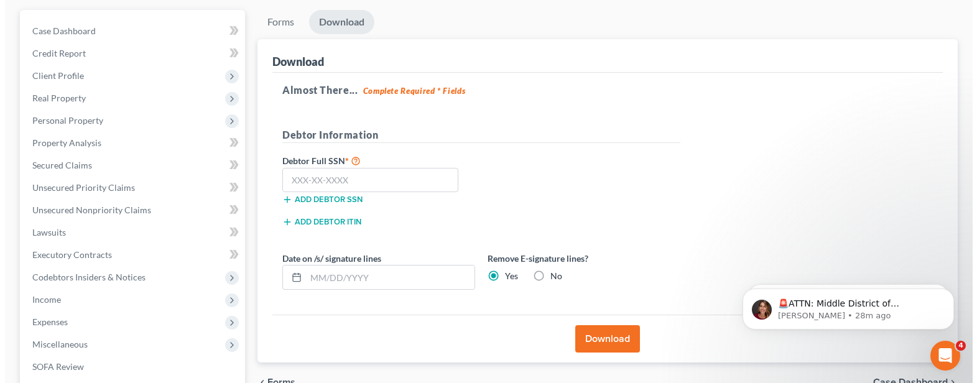
scroll to position [173, 0]
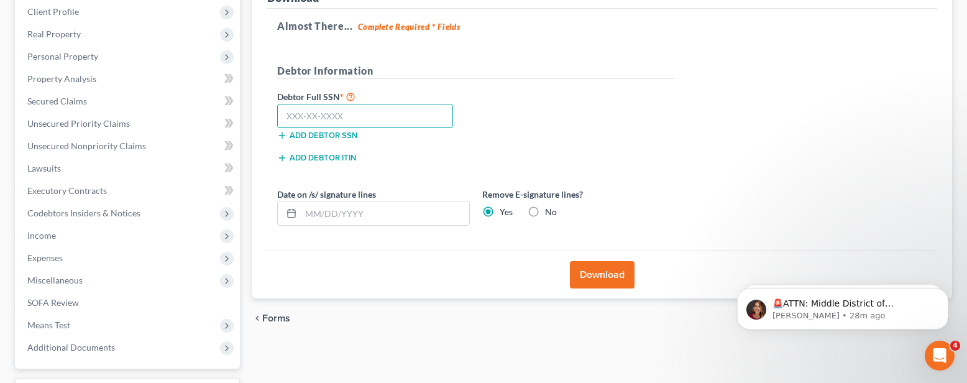
click at [301, 114] on input "text" at bounding box center [365, 116] width 176 height 25
type input "484-94-0679"
click at [596, 269] on button "Download" at bounding box center [602, 274] width 65 height 27
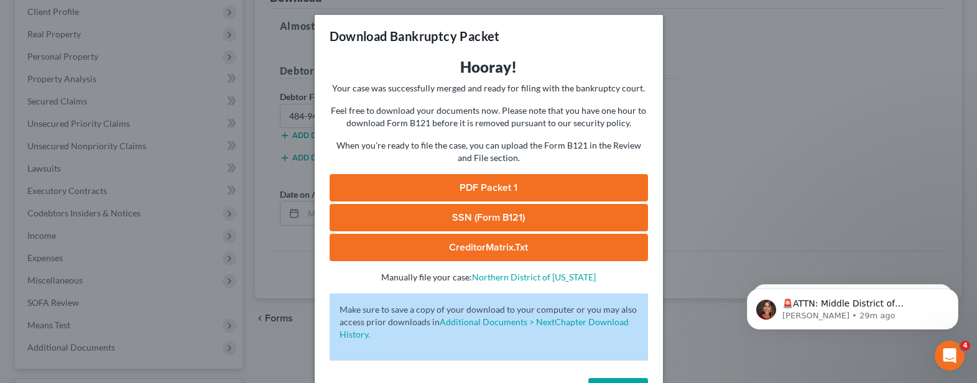
click at [463, 185] on link "PDF Packet 1" at bounding box center [488, 187] width 318 height 27
click at [478, 210] on link "SSN (Form B121)" at bounding box center [488, 217] width 318 height 27
